Goal: Task Accomplishment & Management: Manage account settings

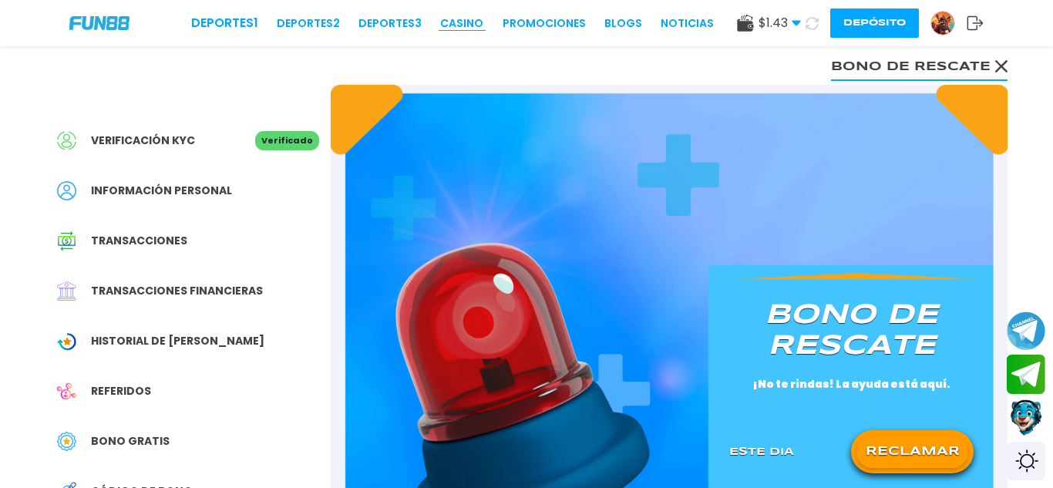
click at [478, 29] on link "CASINO" at bounding box center [461, 23] width 43 height 16
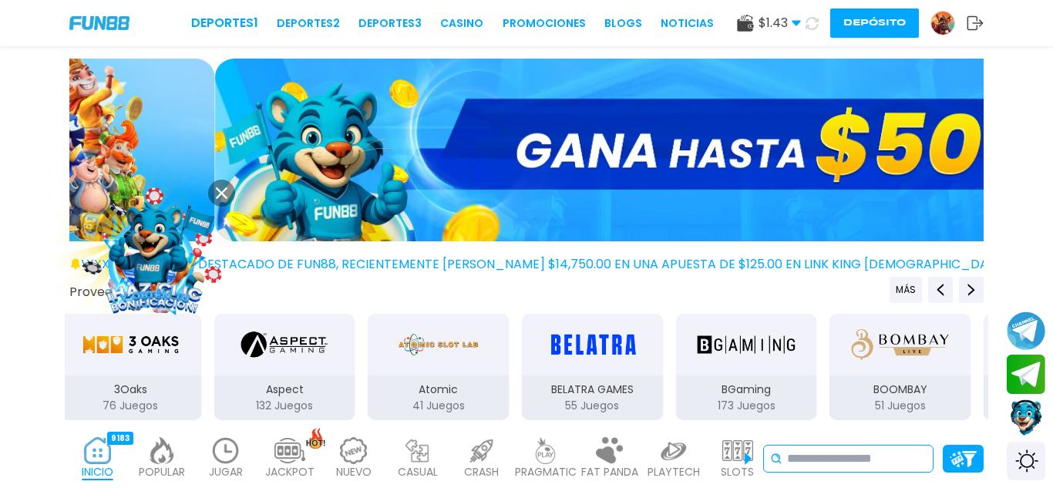
click at [810, 450] on input at bounding box center [856, 458] width 139 height 18
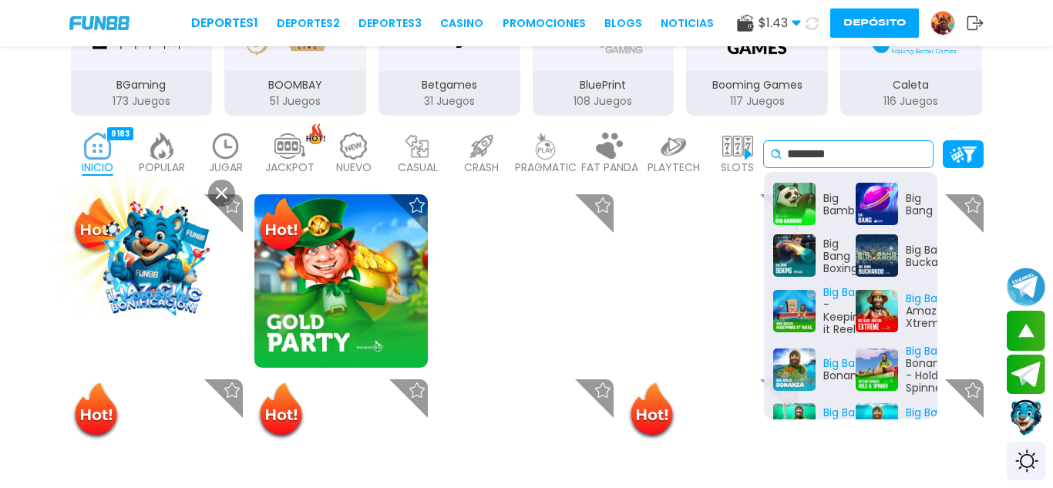
scroll to position [291, 0]
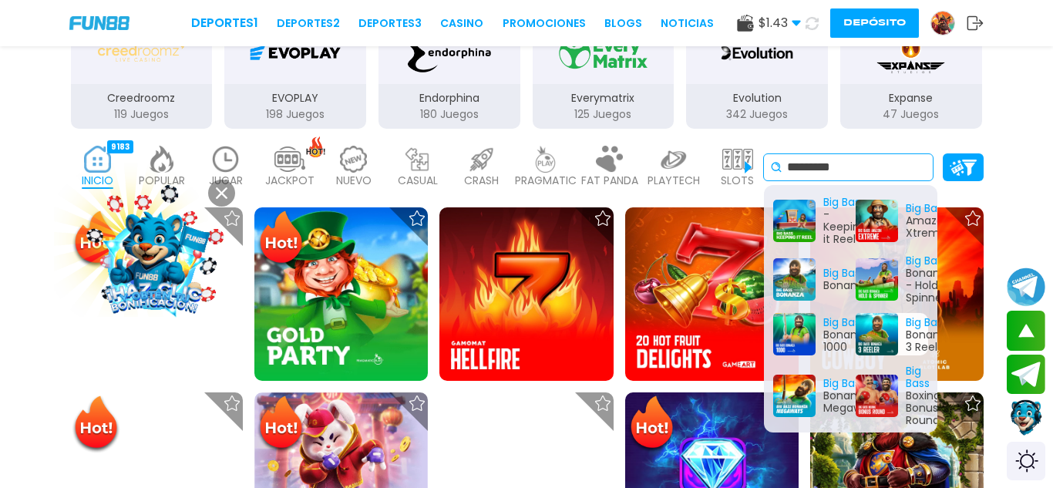
type input "********"
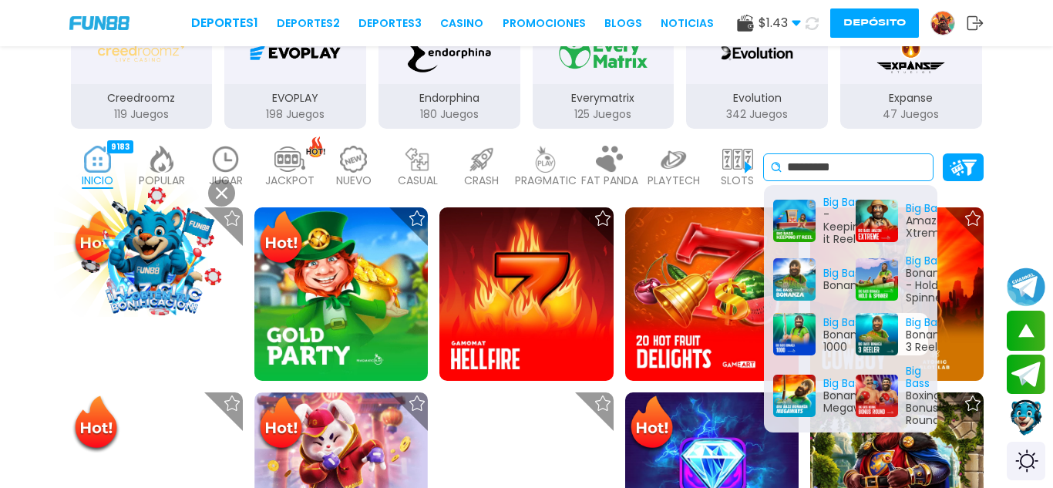
click at [895, 343] on div "Big Bass Bonanza 3 Reeler" at bounding box center [891, 334] width 73 height 42
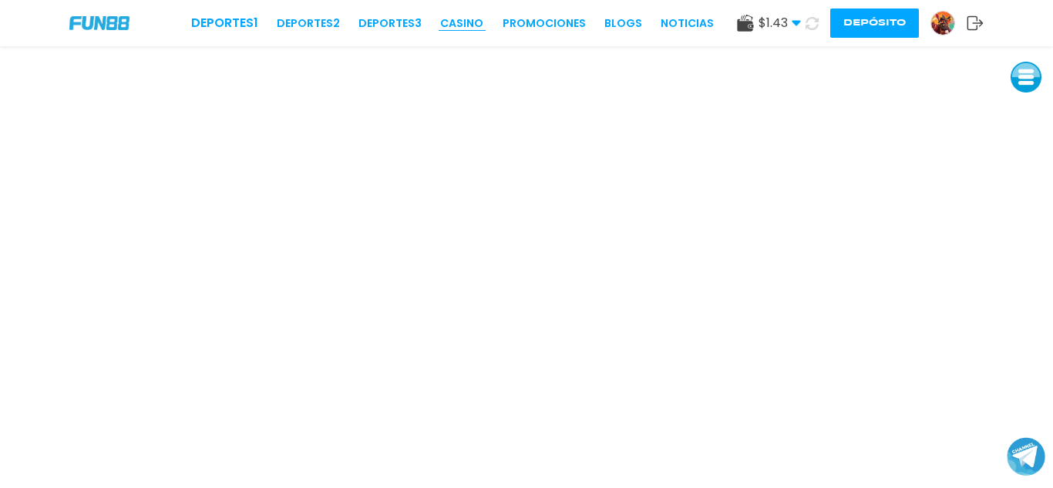
click at [458, 22] on link "CASINO" at bounding box center [461, 23] width 43 height 16
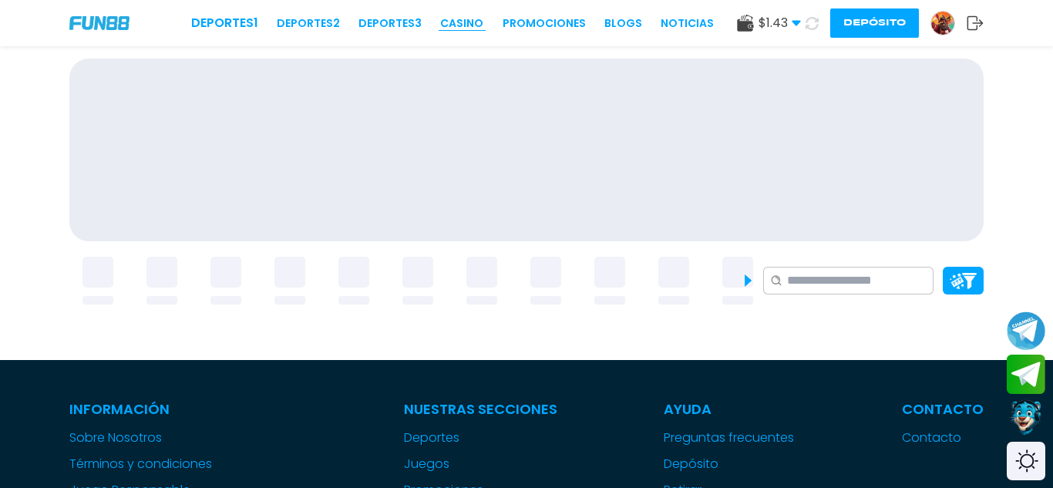
click at [465, 25] on link "CASINO" at bounding box center [461, 23] width 43 height 16
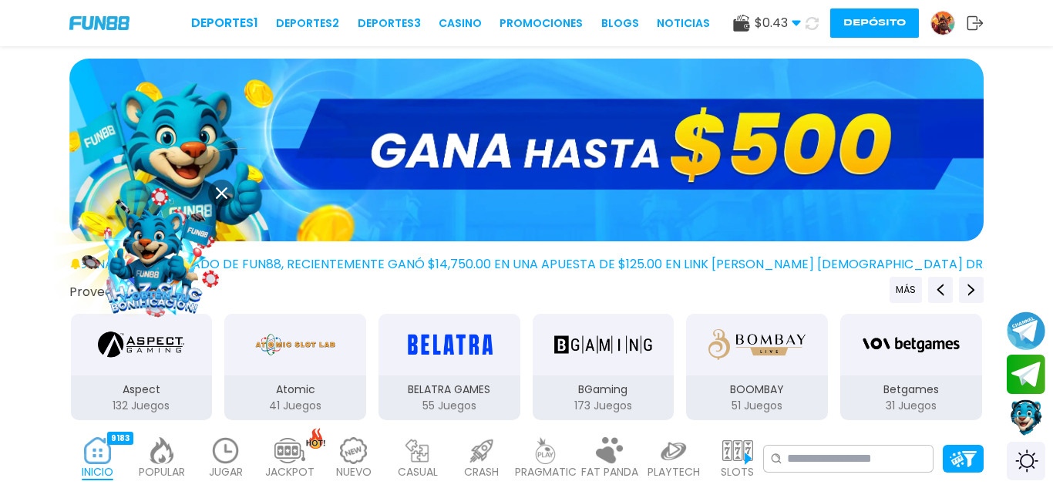
click at [1052, 76] on div at bounding box center [526, 153] width 1053 height 189
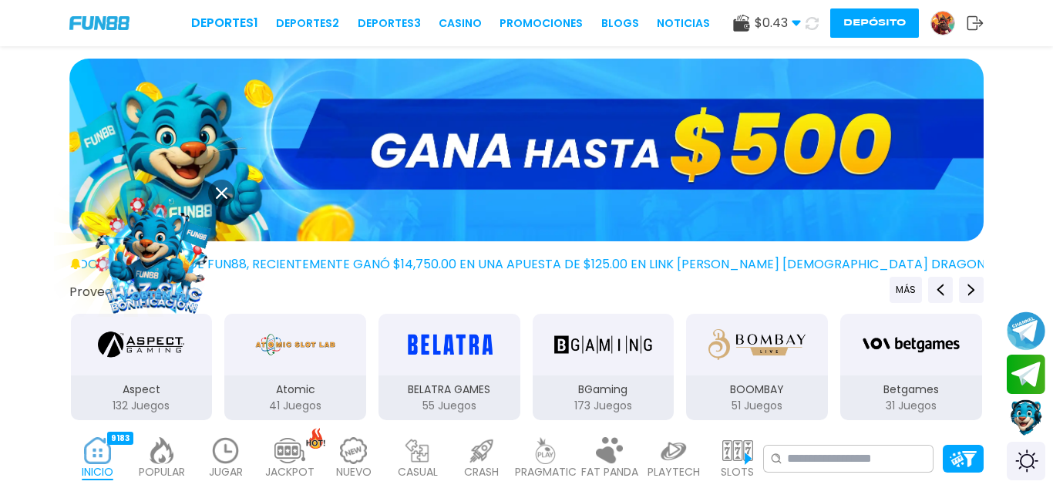
click at [1040, 79] on div at bounding box center [526, 153] width 1053 height 189
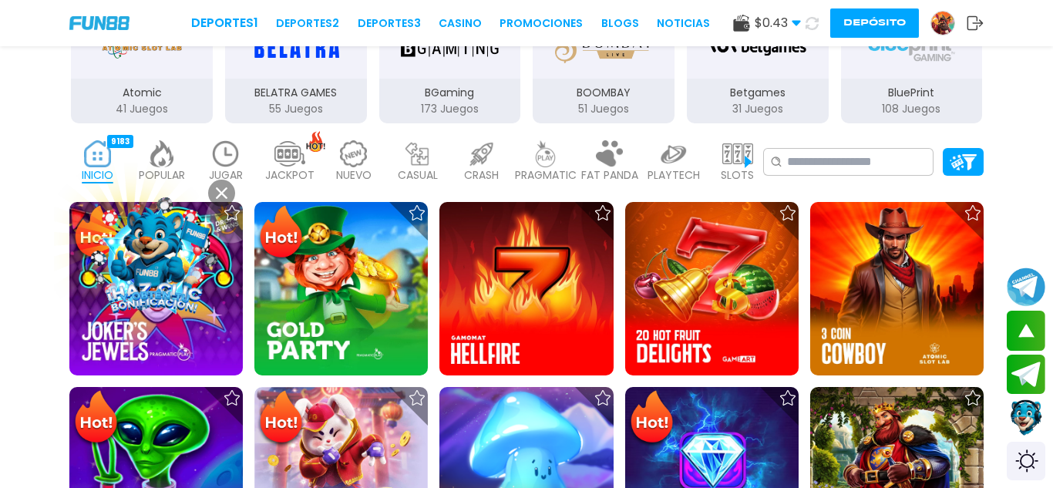
scroll to position [311, 0]
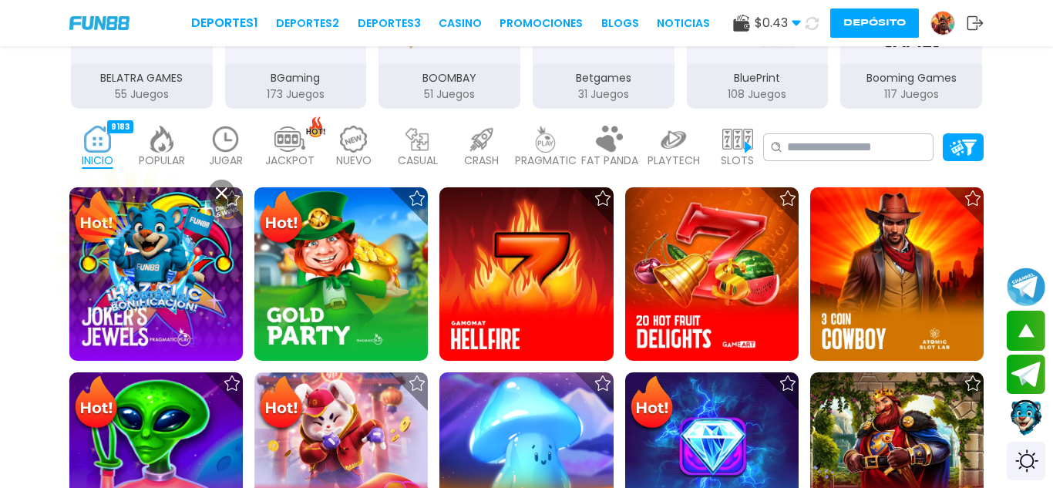
click at [293, 151] on img at bounding box center [289, 139] width 31 height 27
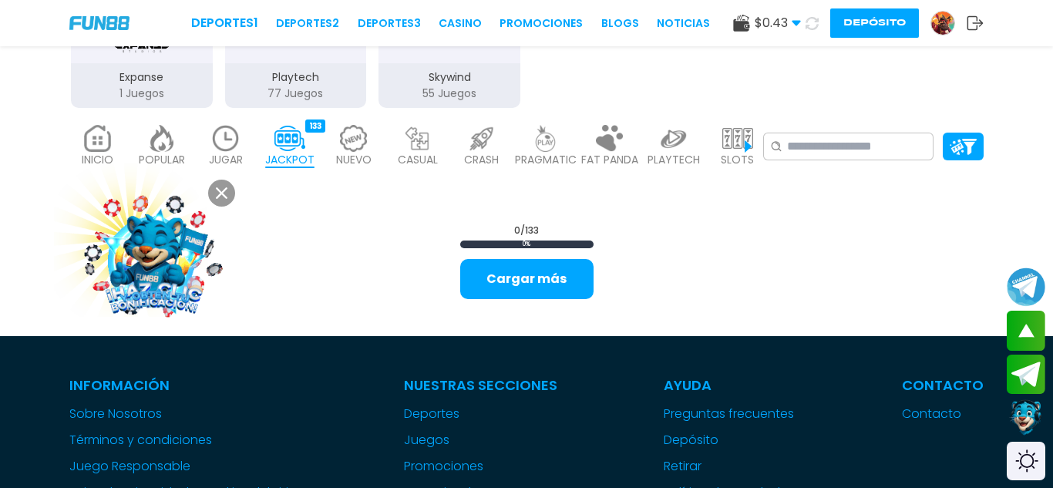
click at [167, 250] on img at bounding box center [153, 256] width 153 height 153
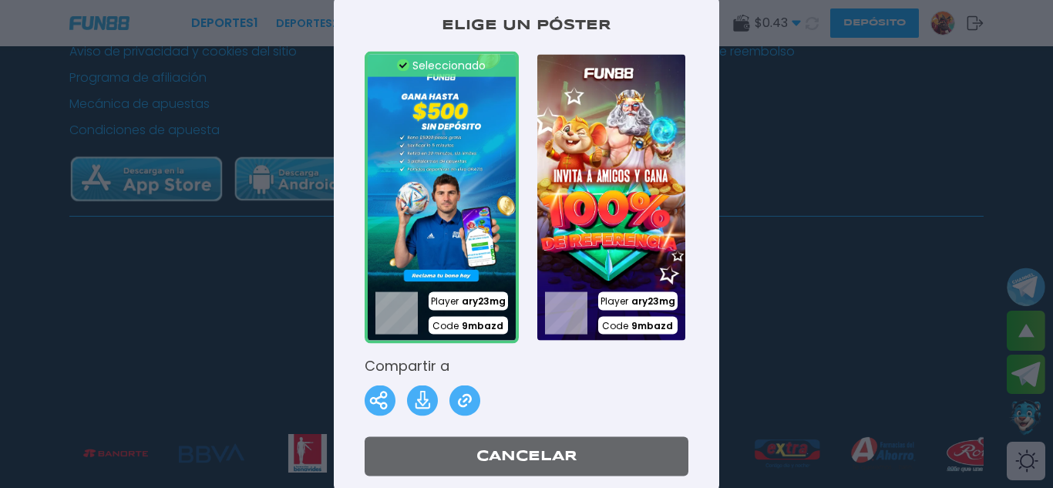
scroll to position [383, 0]
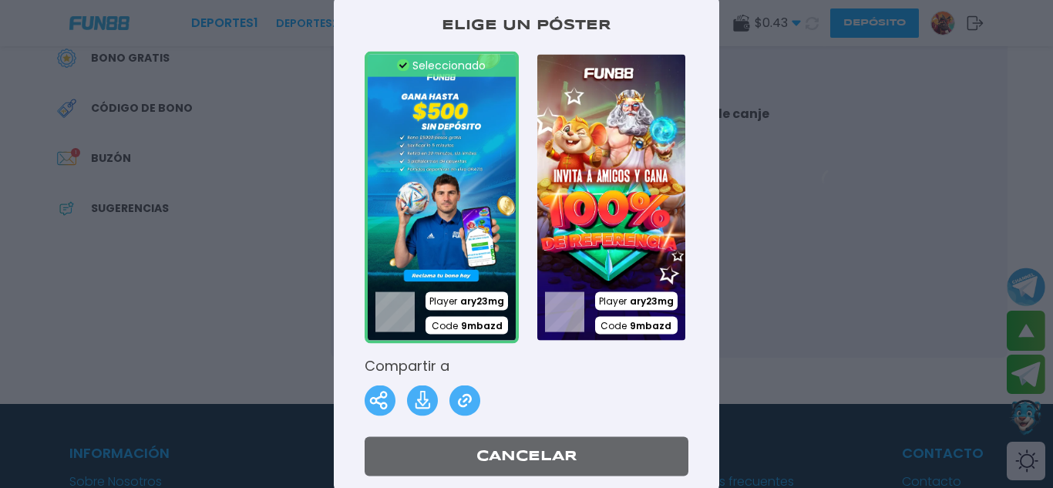
drag, startPoint x: 1052, startPoint y: 64, endPoint x: 1009, endPoint y: 232, distance: 173.4
click at [1009, 232] on html "Deportes 1 Deportes 2 Deportes 3 CASINO Promociones BLOGS NOTICIAS $ 0.43 Diner…" at bounding box center [526, 393] width 1053 height 1552
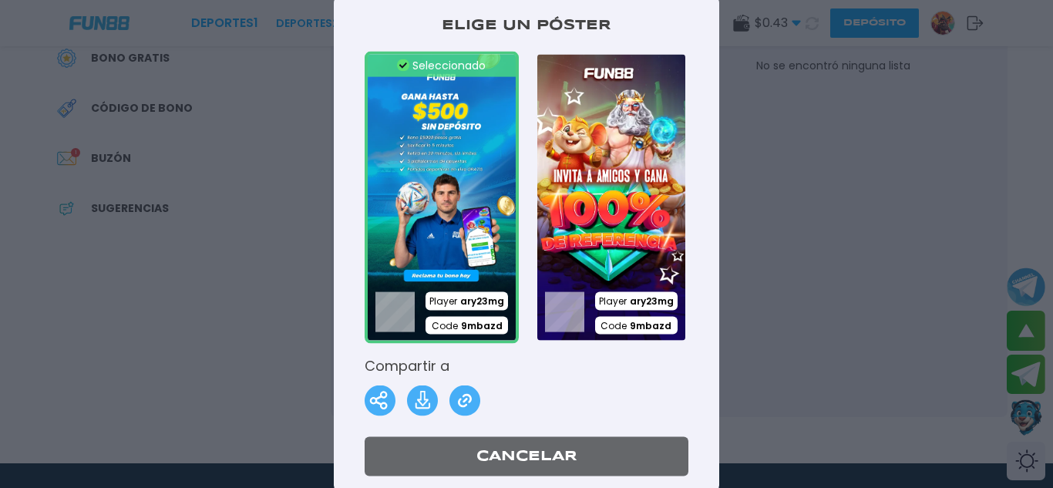
click at [831, 170] on div at bounding box center [526, 244] width 1053 height 488
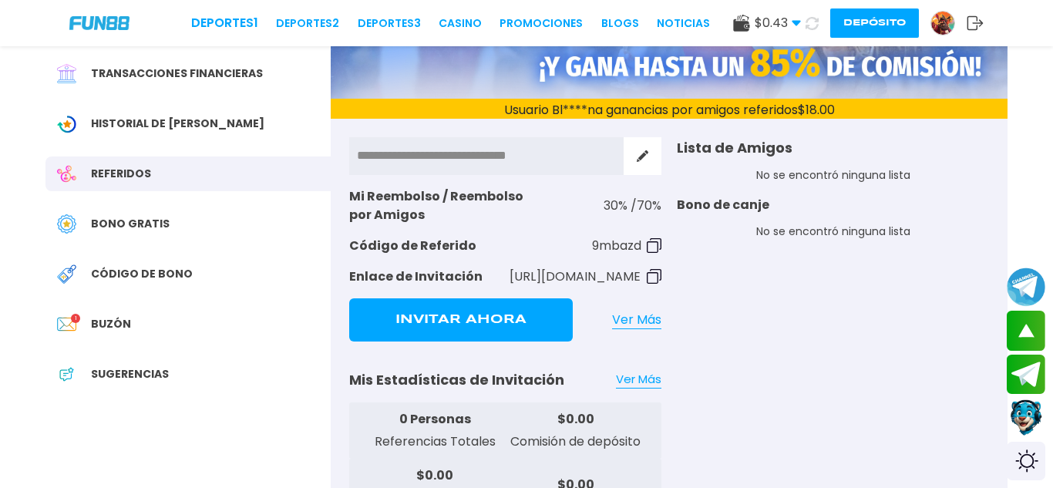
scroll to position [220, 0]
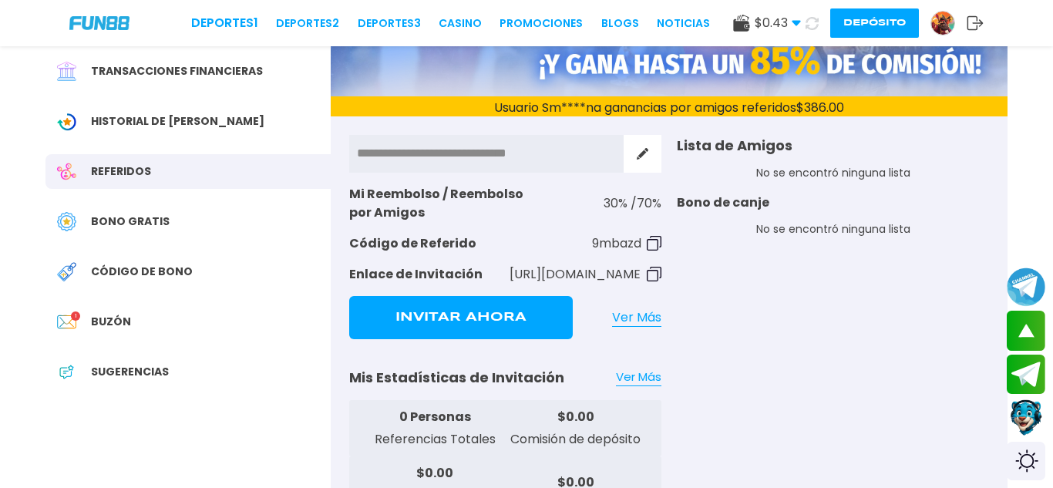
click at [79, 331] on div at bounding box center [74, 321] width 34 height 19
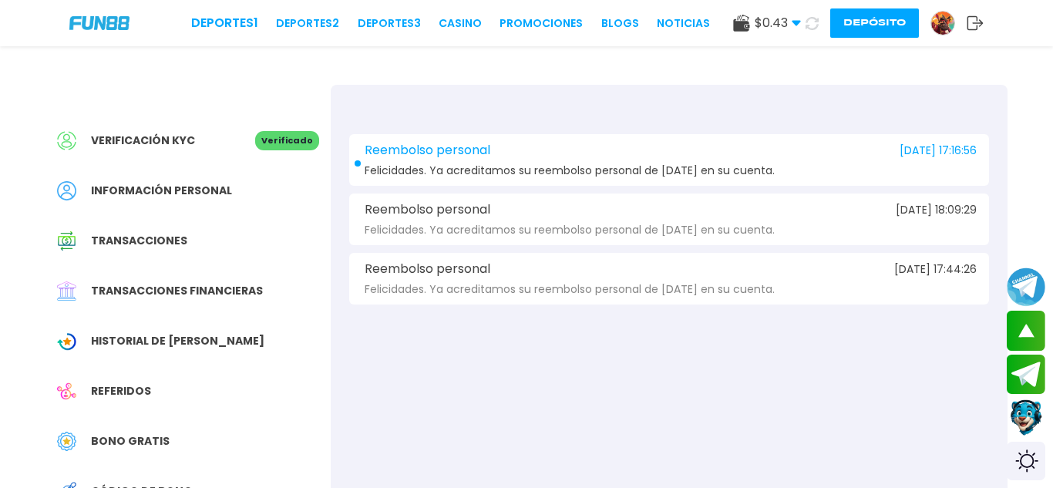
click at [616, 180] on div "Reembolso personal [DATE] 17:16:56 Felicidades. Ya acreditamos su reembolso per…" at bounding box center [669, 160] width 640 height 52
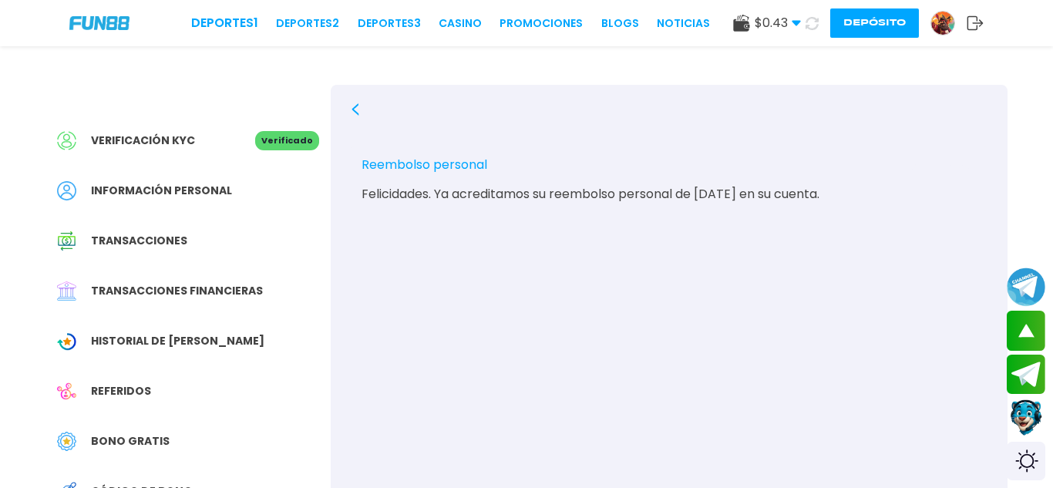
click at [128, 324] on div "Historial de [PERSON_NAME]" at bounding box center [187, 341] width 285 height 35
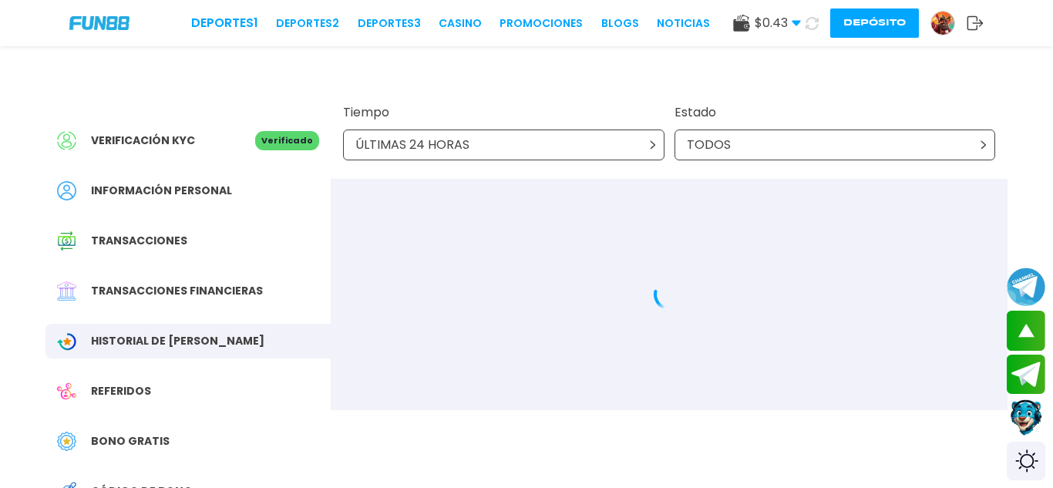
click at [188, 278] on div "Transacciones financieras" at bounding box center [187, 291] width 285 height 35
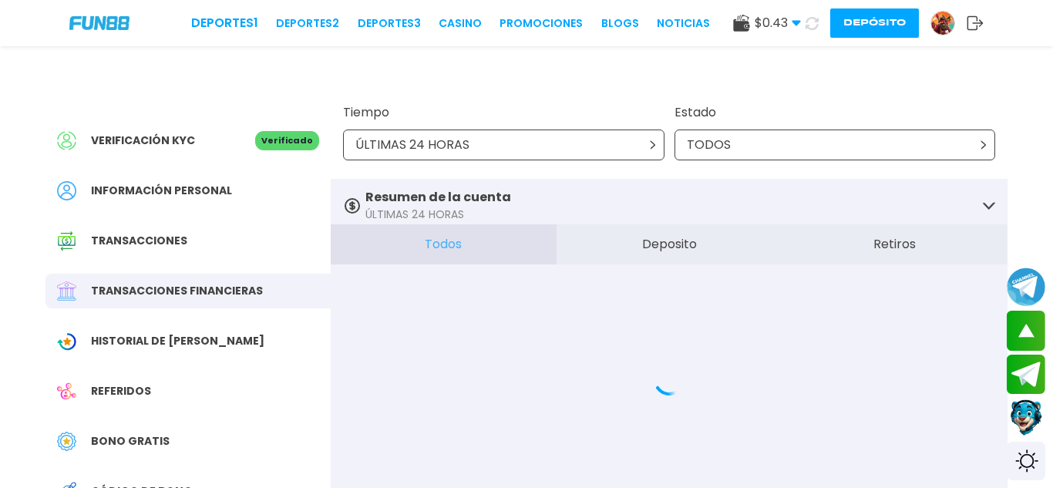
click at [245, 200] on div "Información personal" at bounding box center [187, 190] width 285 height 35
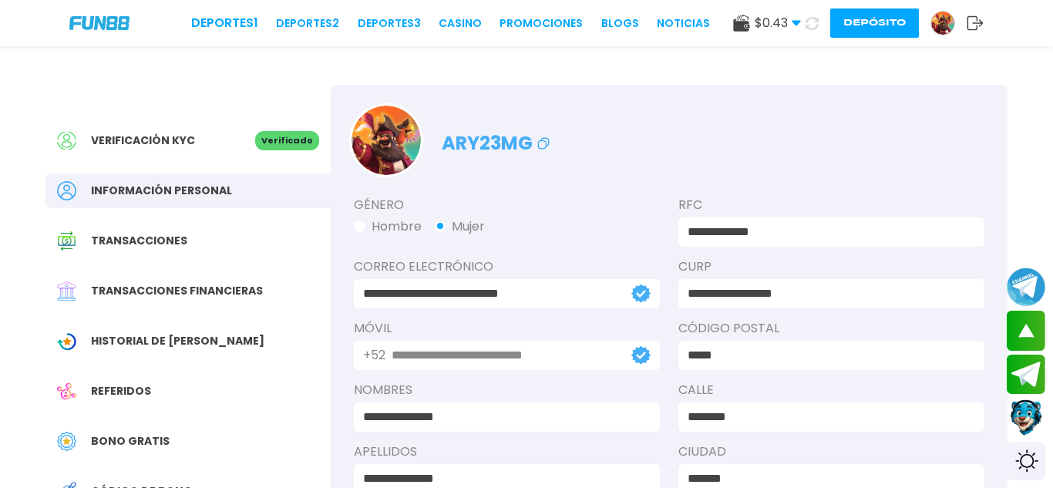
click at [969, 24] on icon at bounding box center [974, 22] width 17 height 15
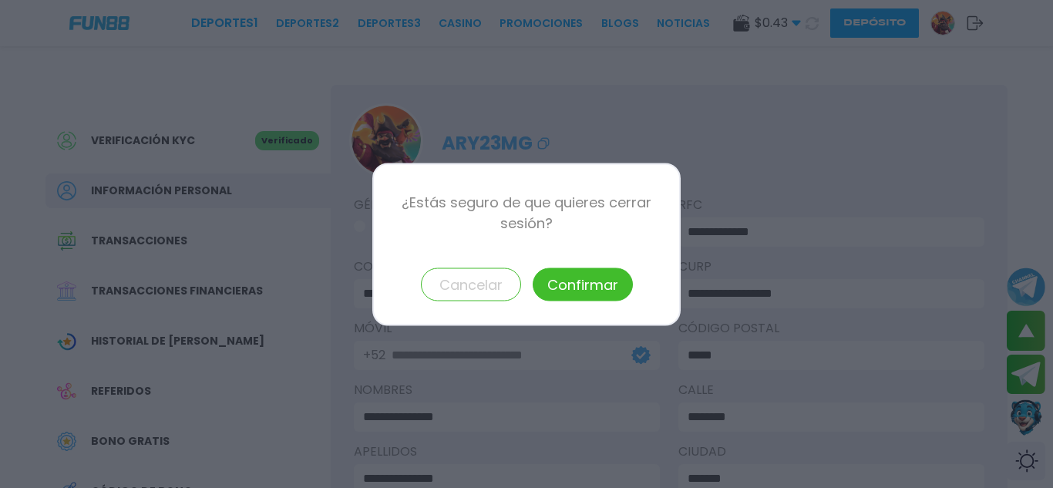
click at [562, 273] on button "Confirmar" at bounding box center [582, 283] width 100 height 33
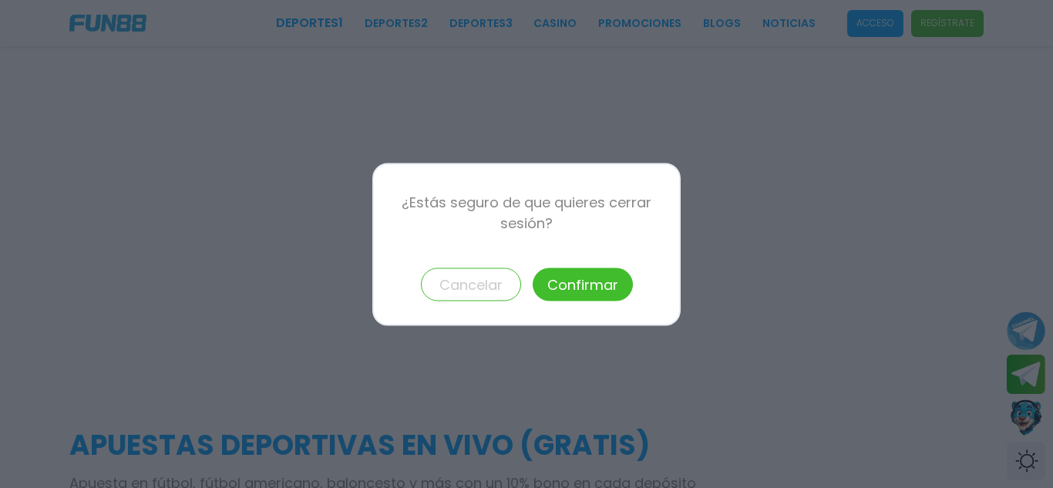
click at [581, 280] on button "Confirmar" at bounding box center [582, 283] width 100 height 33
click at [717, 175] on div at bounding box center [526, 244] width 1053 height 488
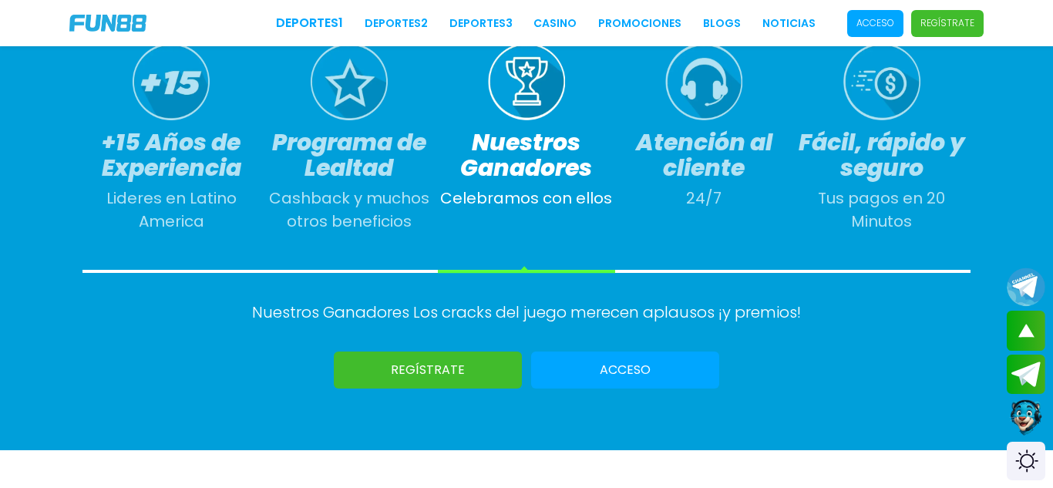
scroll to position [761, 0]
